Goal: Contribute content

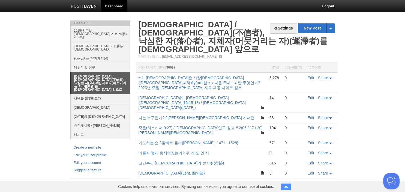
click at [97, 94] on link "새벽을 깨우리로다" at bounding box center [100, 98] width 59 height 9
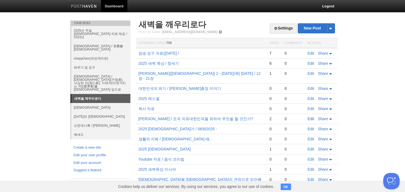
click at [309, 117] on link "Edit" at bounding box center [311, 119] width 7 height 4
click at [308, 86] on link "Edit" at bounding box center [311, 88] width 7 height 4
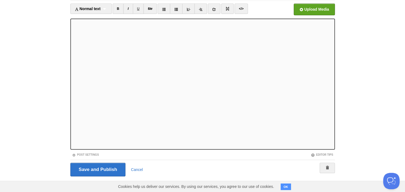
scroll to position [37, 0]
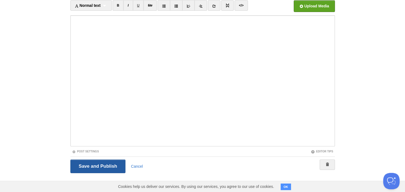
click at [99, 168] on input "Save and Publish" at bounding box center [97, 166] width 55 height 14
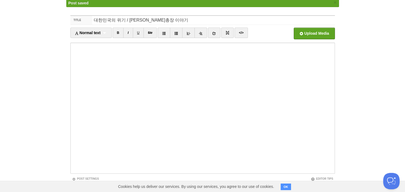
scroll to position [20, 0]
